Goal: Obtain resource: Obtain resource

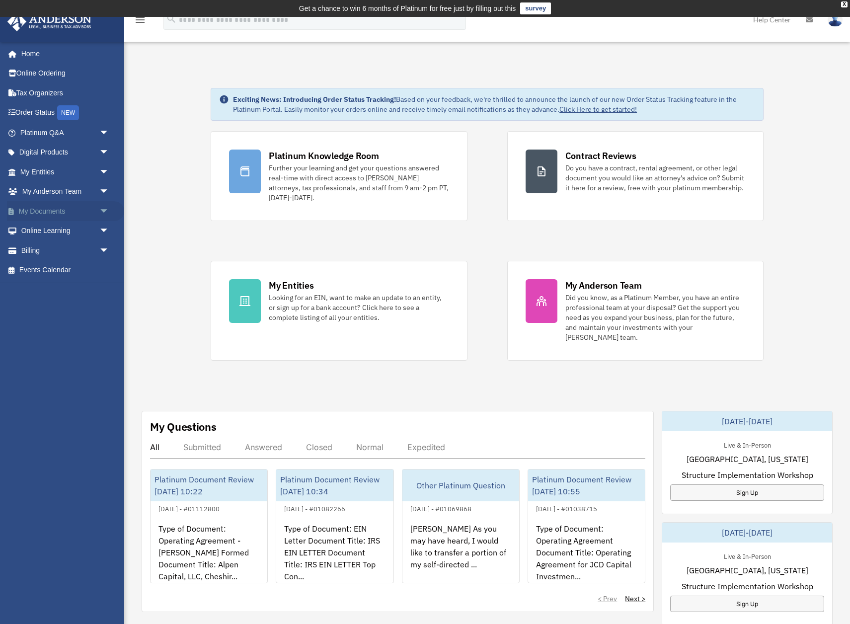
click at [99, 210] on span "arrow_drop_down" at bounding box center [109, 211] width 20 height 20
click at [64, 269] on link "Forms Library" at bounding box center [69, 270] width 110 height 20
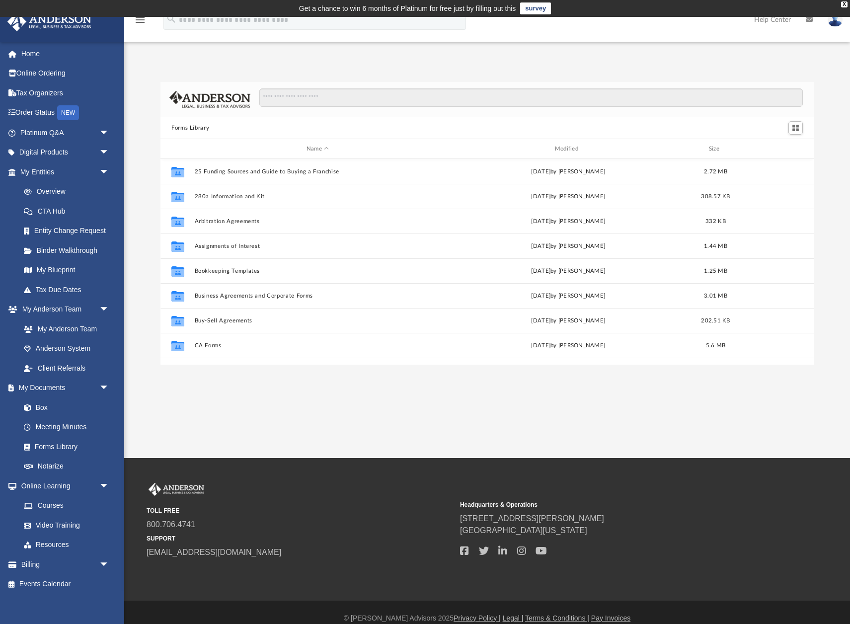
scroll to position [225, 653]
click at [329, 101] on input "Search files and folders" at bounding box center [530, 97] width 543 height 19
type input "**********"
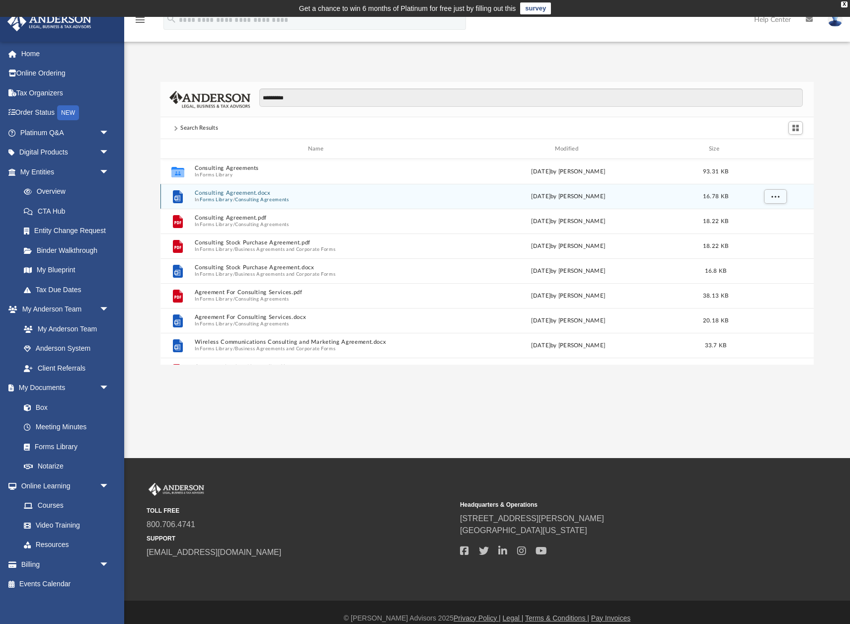
click at [224, 194] on button "Consulting Agreement.docx" at bounding box center [318, 193] width 246 height 6
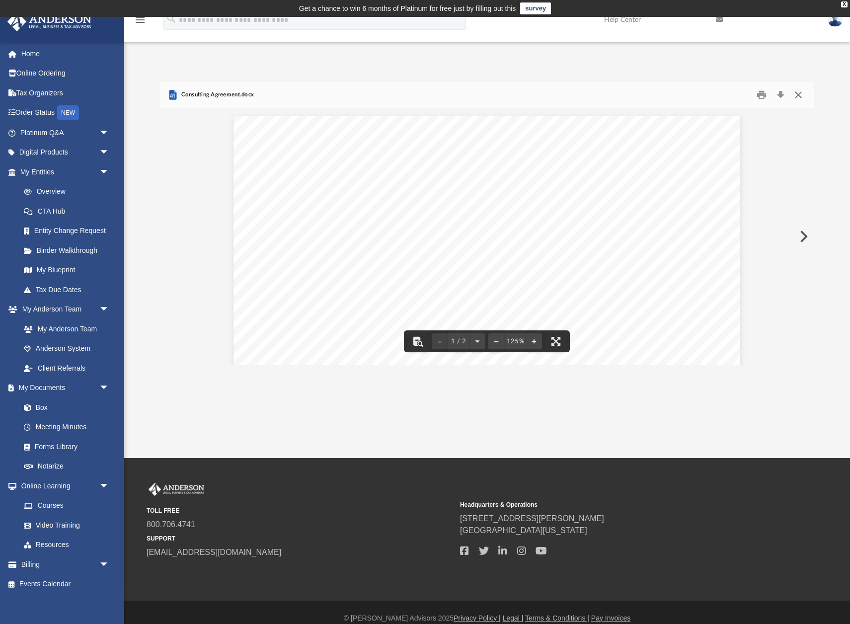
click at [801, 95] on button "Close" at bounding box center [798, 94] width 18 height 15
